Goal: Task Accomplishment & Management: Complete application form

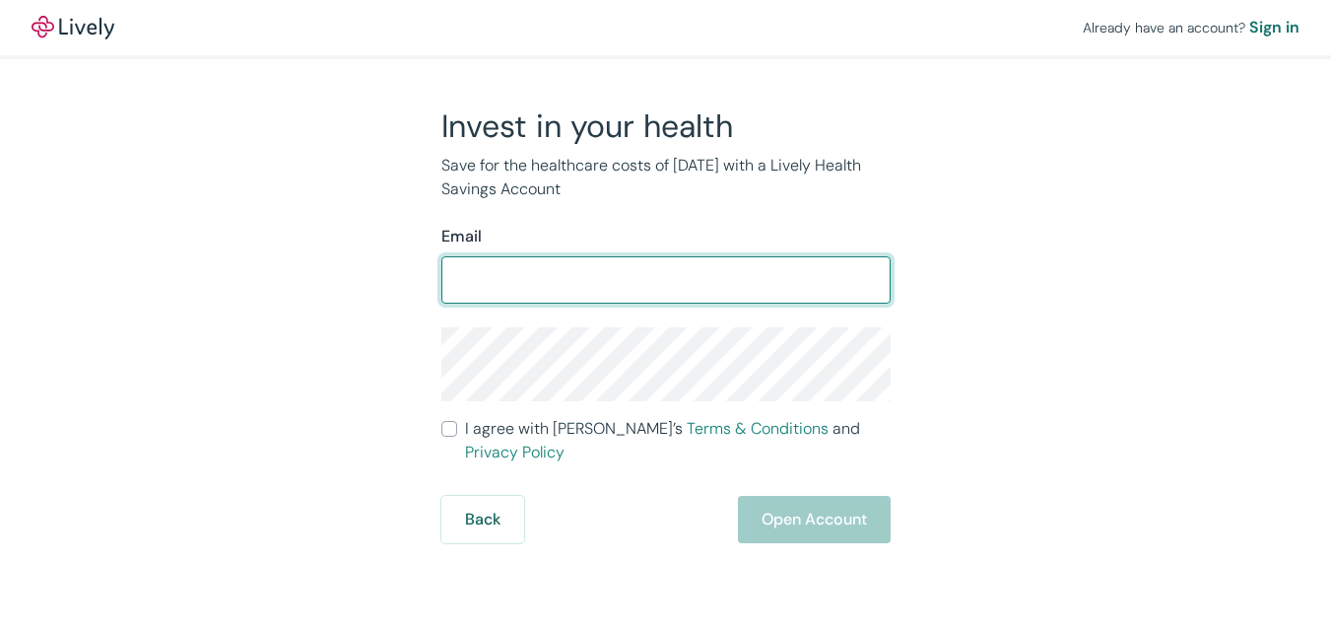
click at [441, 421] on input "I agree with Lively’s Terms & Conditions and Privacy Policy" at bounding box center [449, 429] width 16 height 16
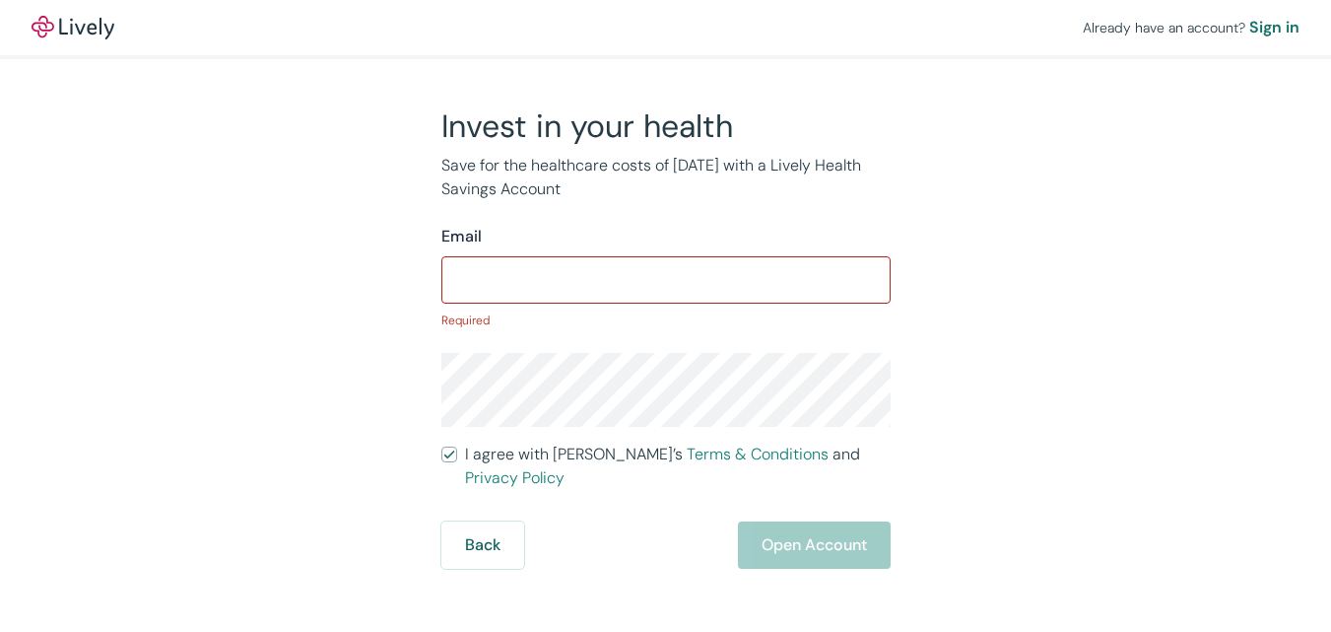
click at [441, 446] on input "I agree with Lively’s Terms & Conditions and Privacy Policy" at bounding box center [449, 454] width 16 height 16
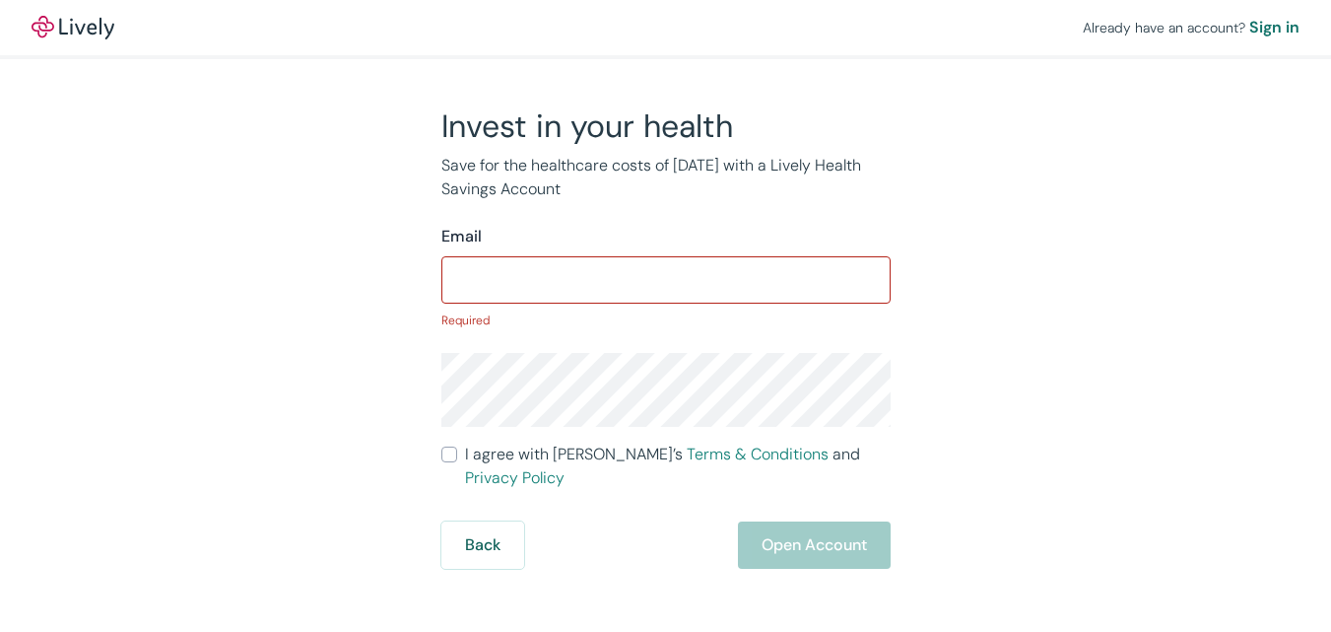
click at [441, 446] on input "I agree with Lively’s Terms & Conditions and Privacy Policy" at bounding box center [449, 454] width 16 height 16
checkbox input "true"
click at [1249, 25] on div "Sign in" at bounding box center [1274, 28] width 50 height 24
